Goal: Find specific fact: Find specific fact

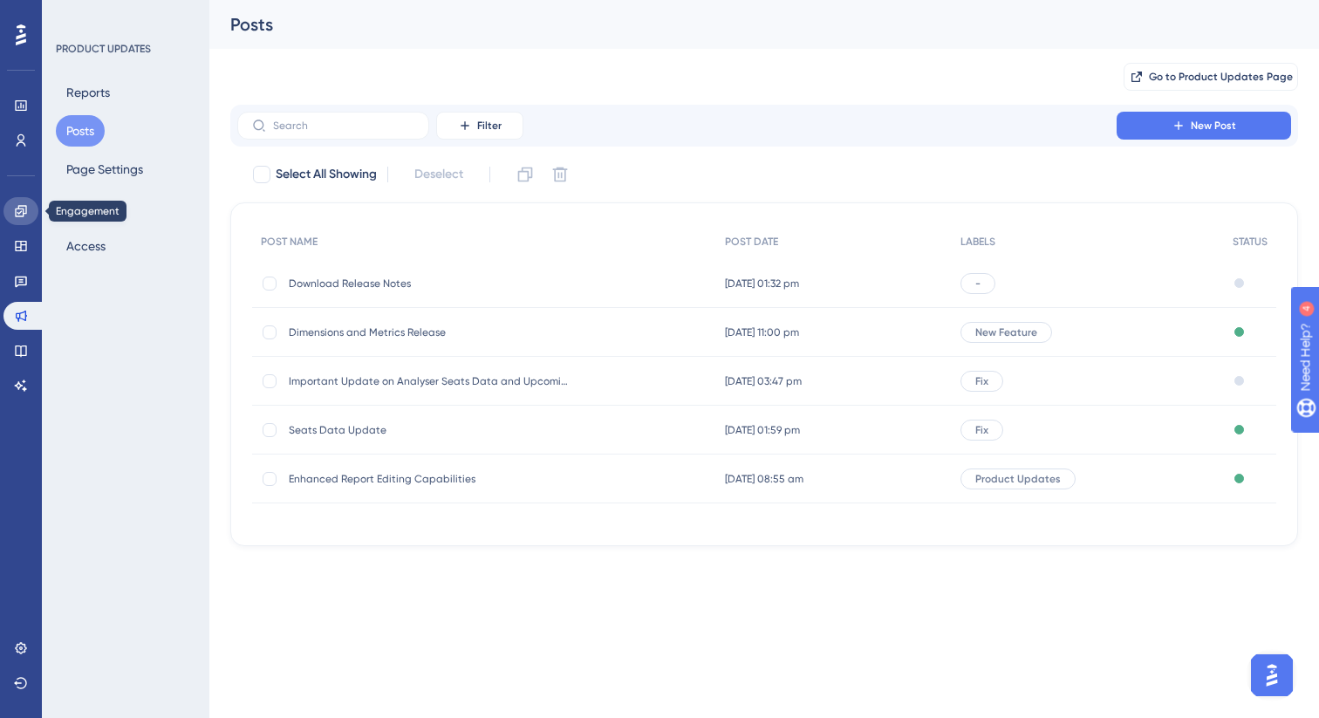
click at [17, 205] on icon at bounding box center [21, 211] width 14 height 14
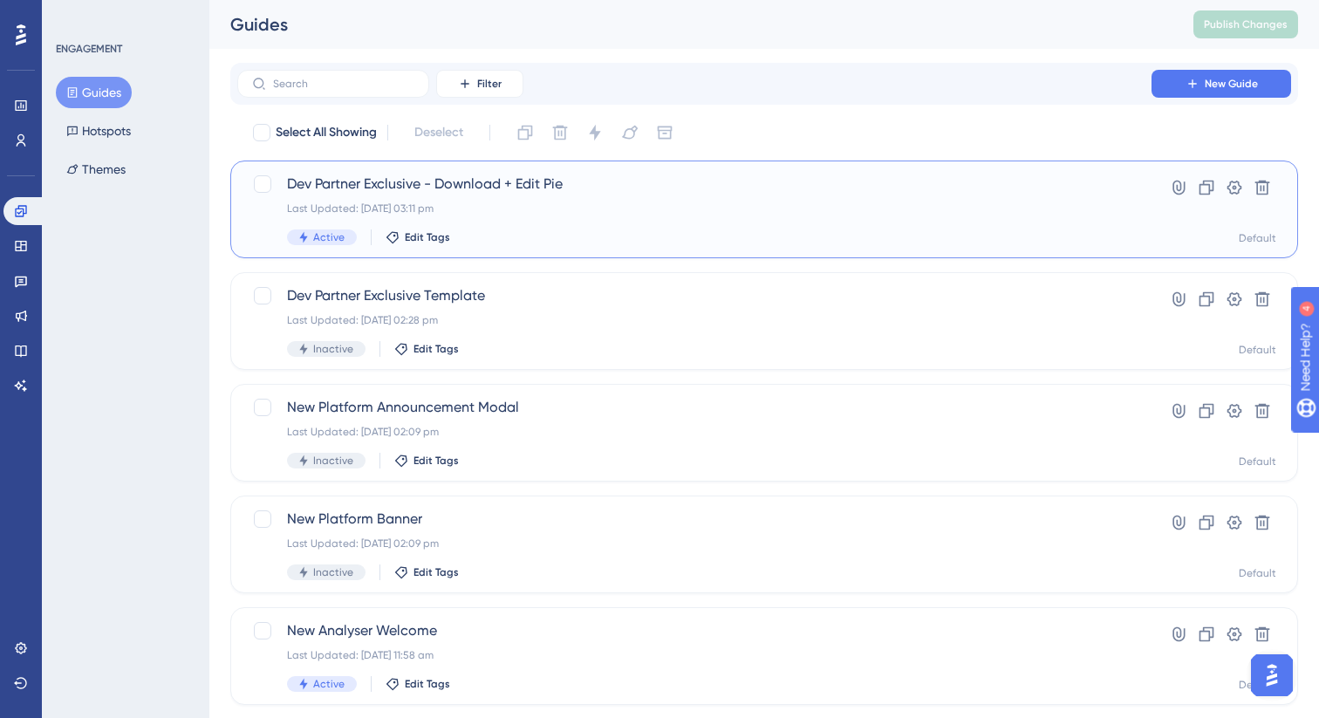
click at [592, 195] on div "Dev Partner Exclusive - Download + Edit Pie Last Updated: [DATE] 03:11 pm Activ…" at bounding box center [694, 210] width 815 height 72
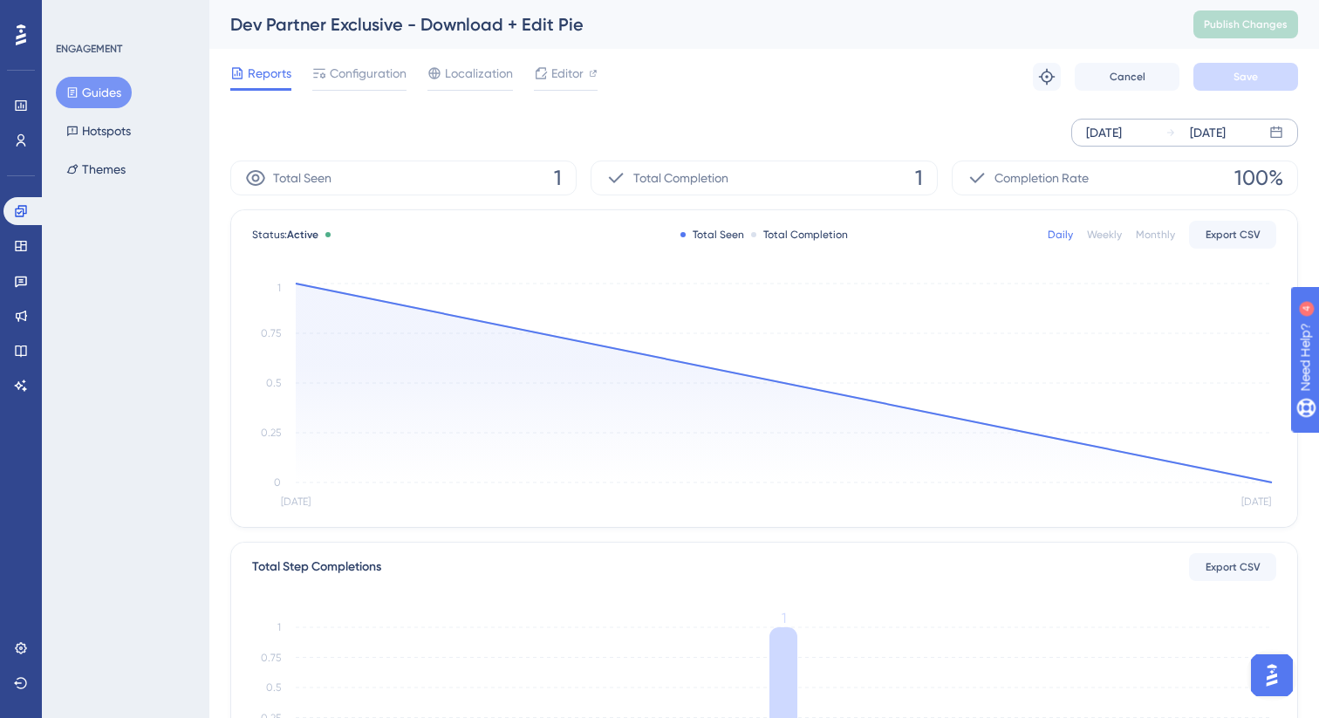
click at [1112, 123] on div "[DATE]" at bounding box center [1104, 132] width 36 height 21
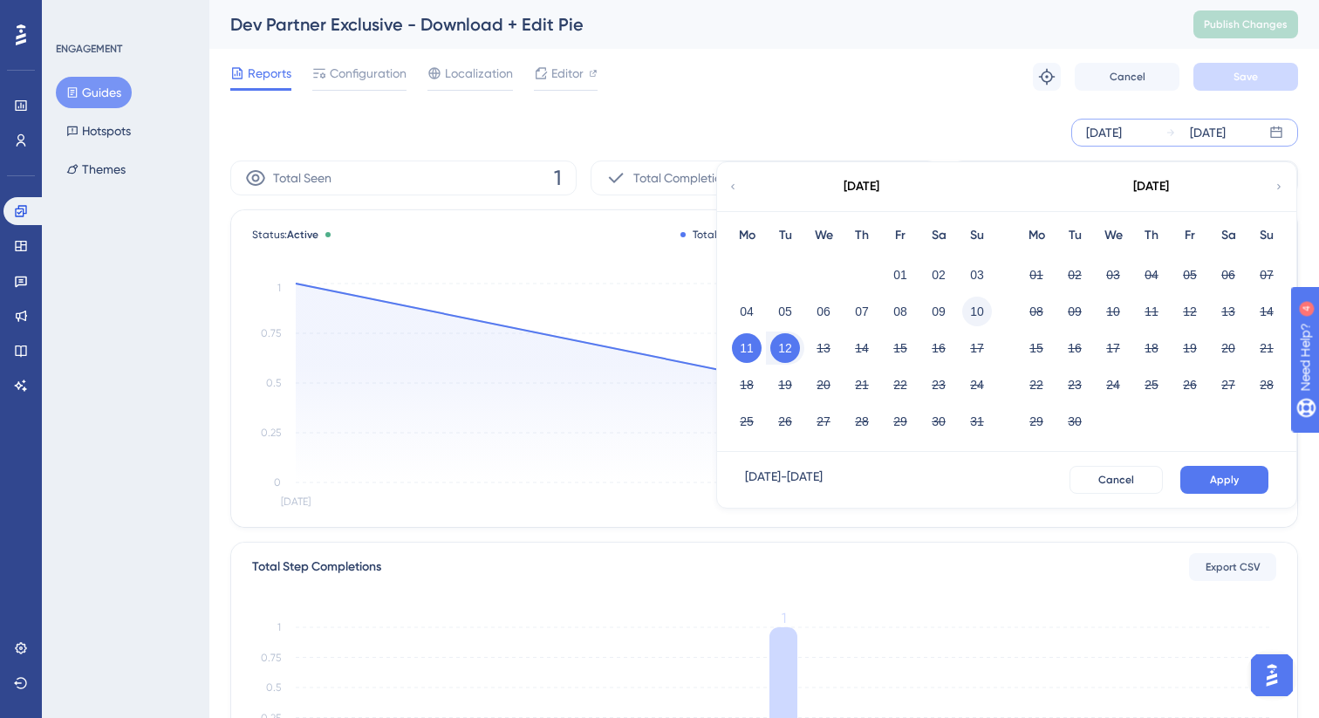
click at [977, 306] on button "10" at bounding box center [977, 312] width 30 height 30
click at [1241, 480] on button "Apply" at bounding box center [1225, 480] width 88 height 28
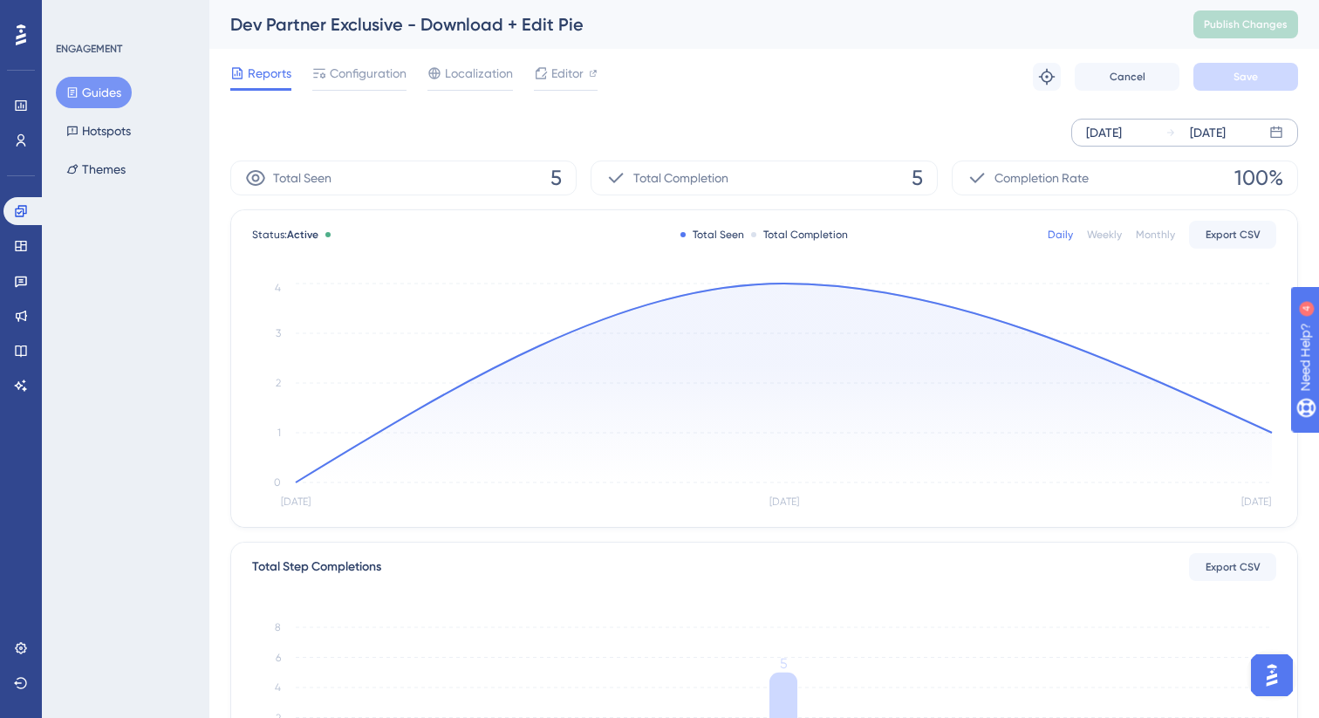
click at [788, 280] on icon "[DATE] Aug [DATE] 0 1 2 3 4" at bounding box center [764, 396] width 1024 height 234
click at [785, 286] on circle at bounding box center [784, 284] width 14 height 14
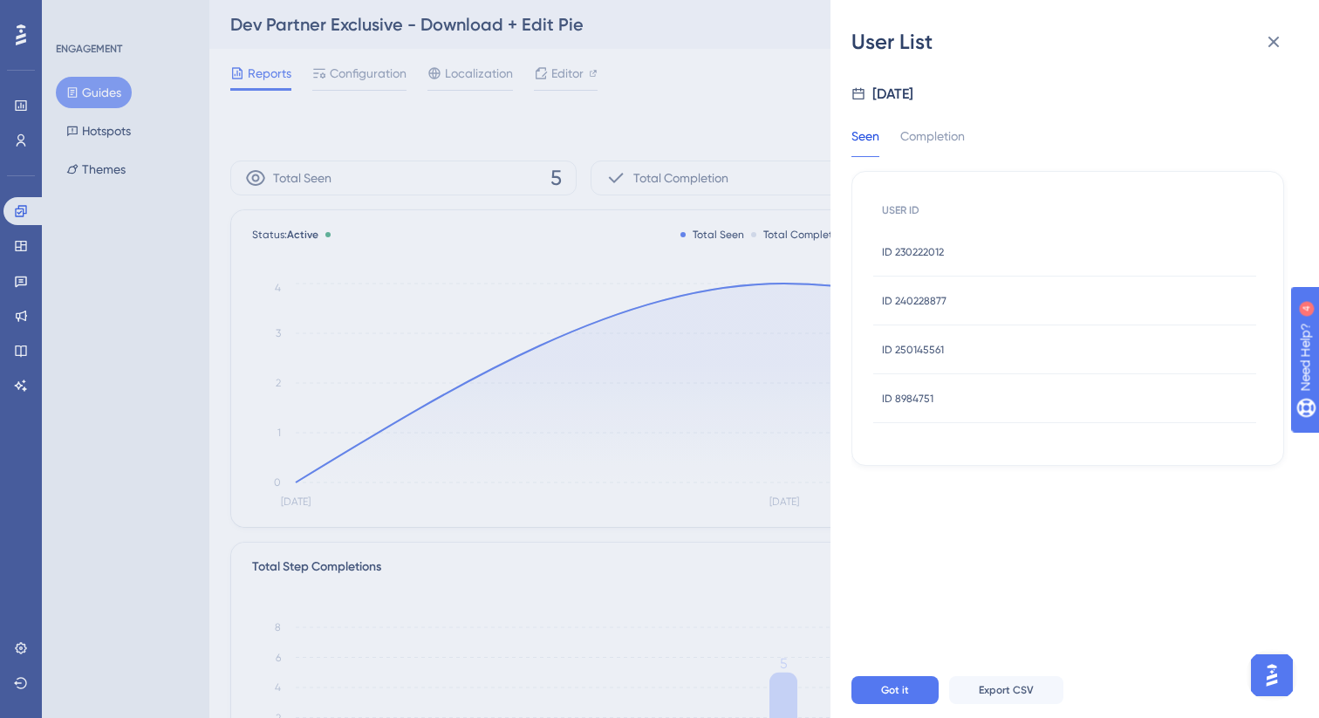
click at [908, 347] on span "ID 250145561" at bounding box center [913, 350] width 62 height 14
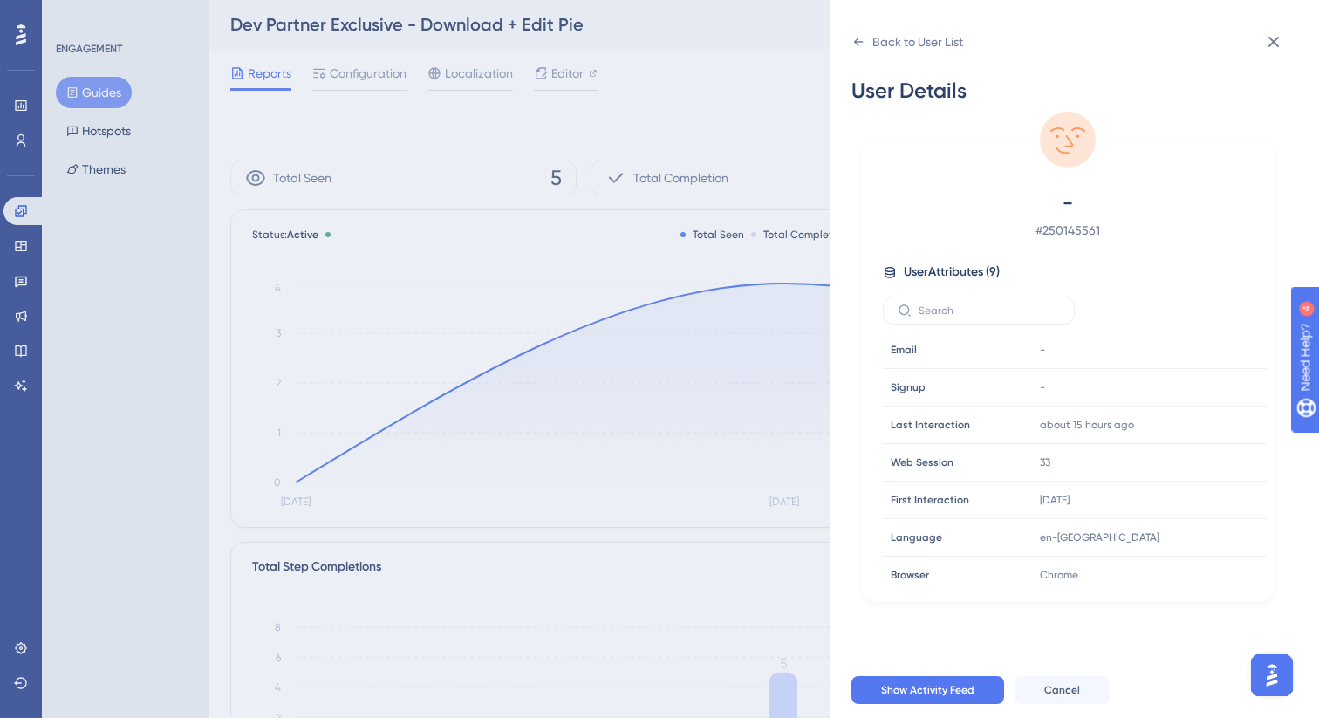
click at [1074, 232] on span "# 250145561" at bounding box center [1067, 230] width 307 height 21
copy span "250145561"
click at [856, 39] on icon at bounding box center [859, 42] width 10 height 9
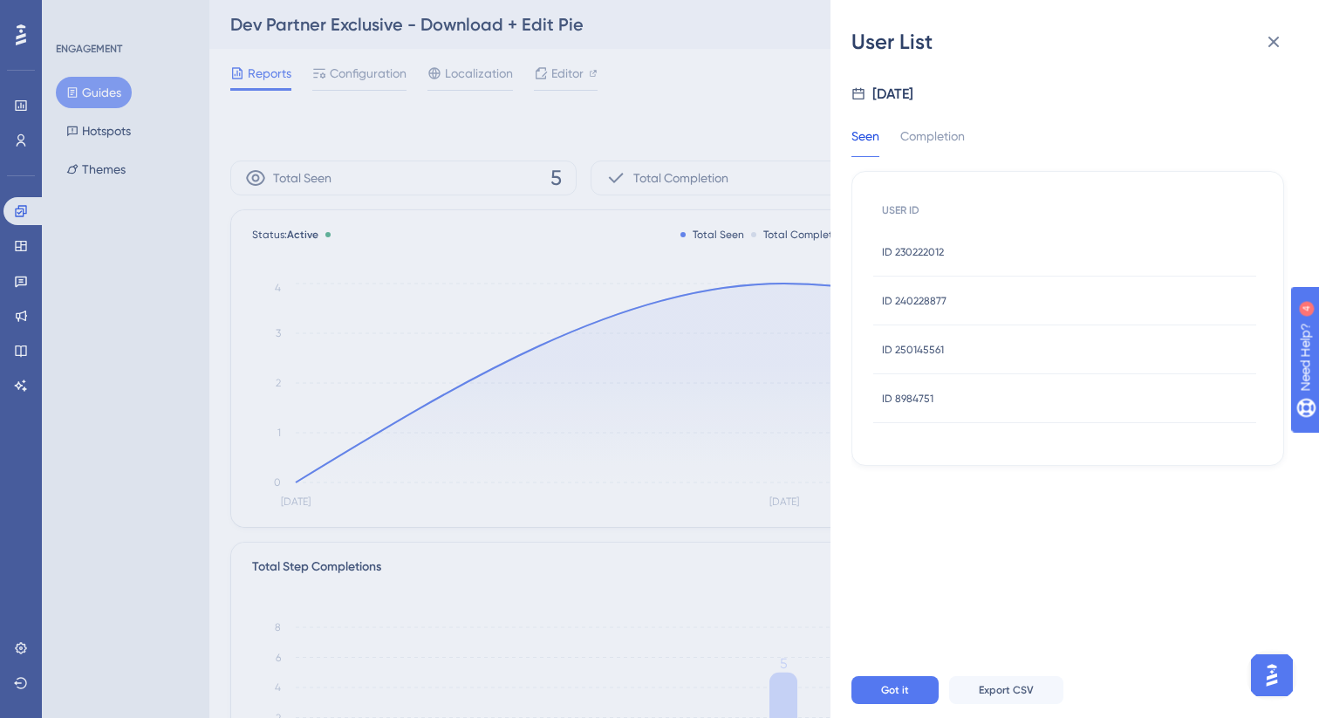
click at [925, 347] on span "ID 250145561" at bounding box center [913, 350] width 62 height 14
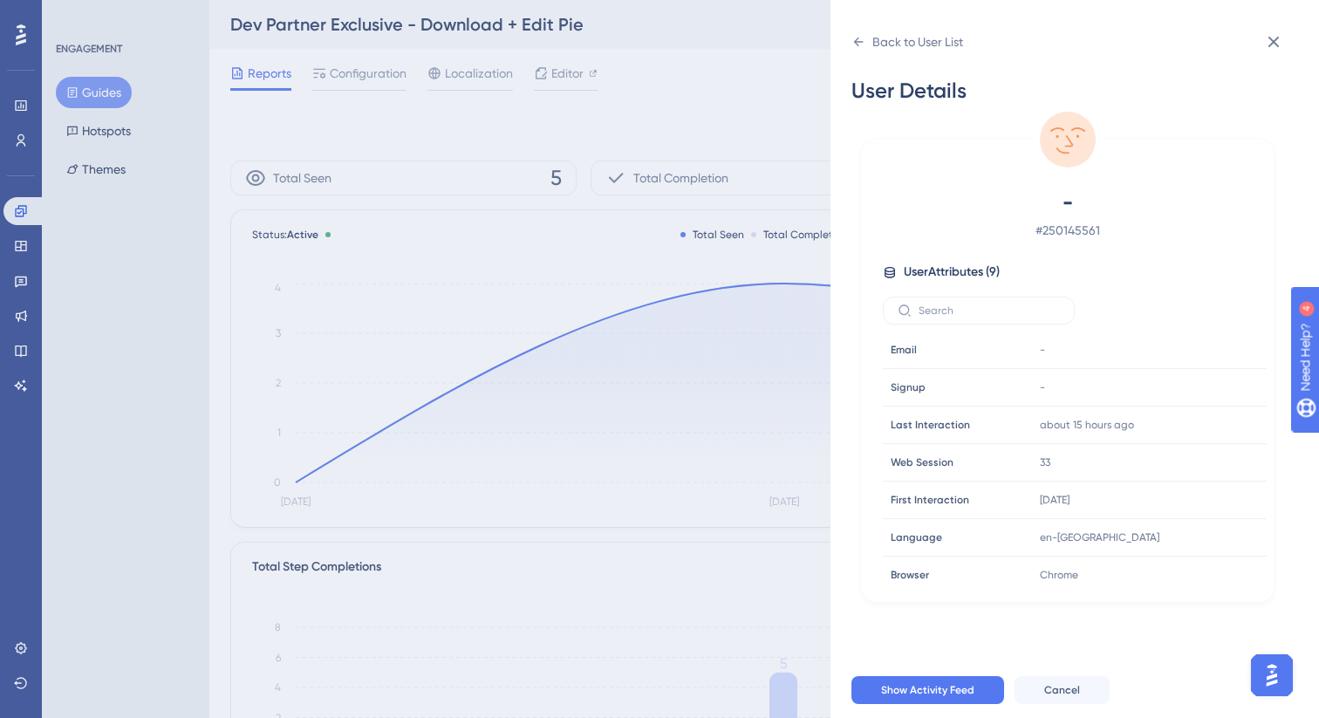
copy span "250145561"
click at [857, 40] on icon at bounding box center [859, 42] width 14 height 14
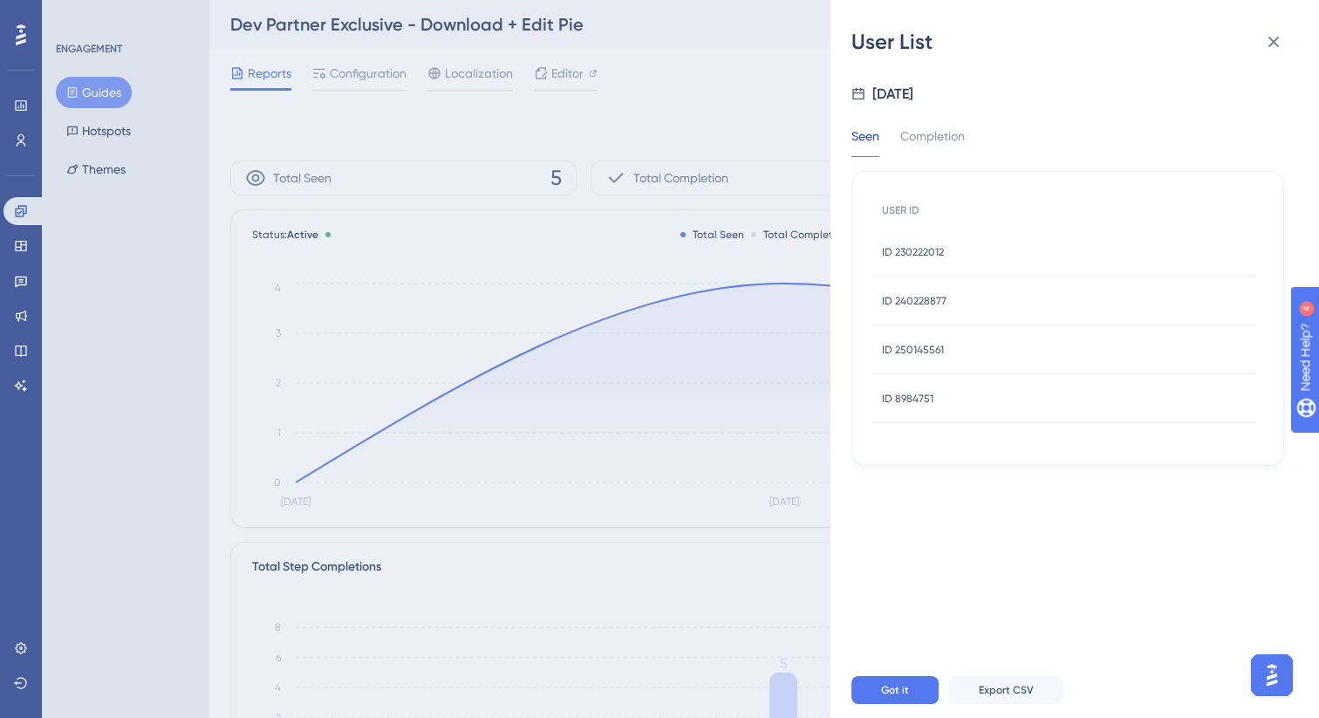
click at [918, 302] on span "ID 240228877" at bounding box center [914, 301] width 65 height 14
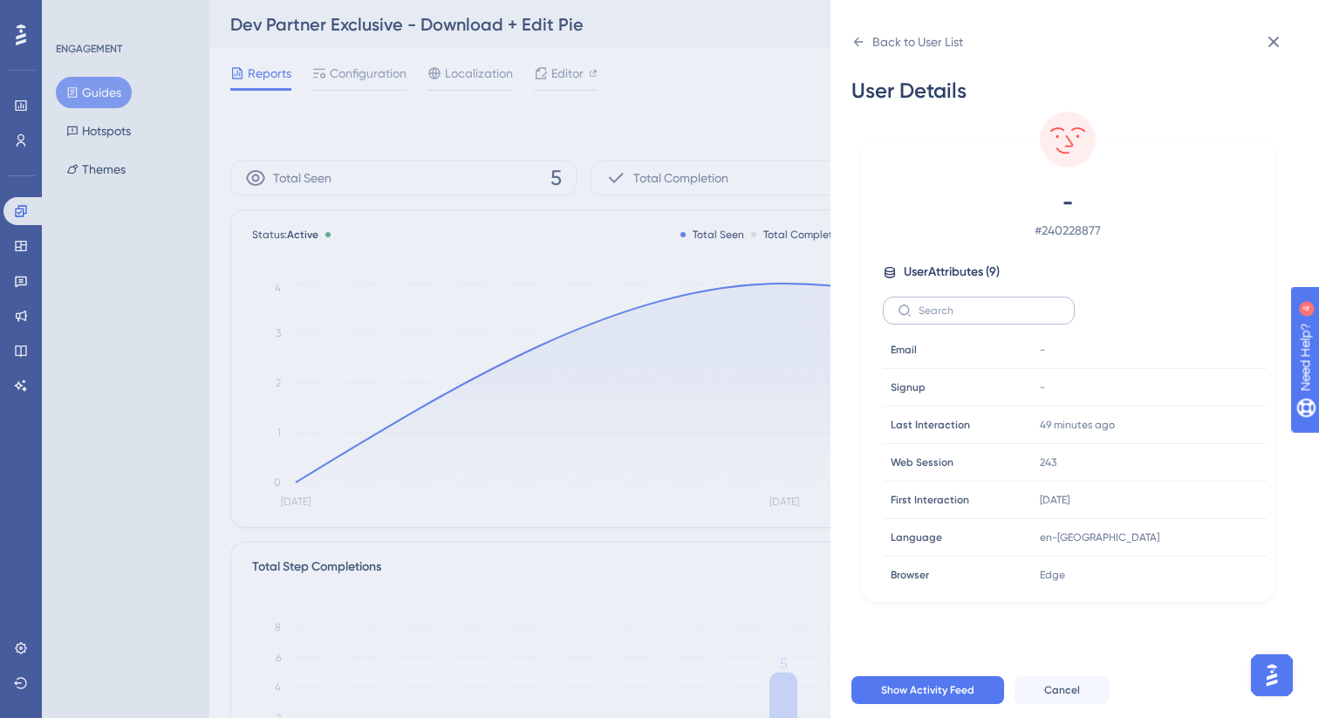
copy span "240228877"
click at [1065, 223] on span "# 240228877" at bounding box center [1067, 230] width 307 height 21
copy span "240228877"
